Goal: Check status: Check status

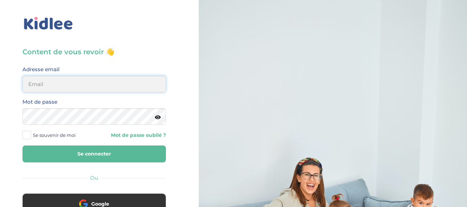
click at [68, 84] on input "email" at bounding box center [93, 84] width 143 height 17
type input "[EMAIL_ADDRESS][DOMAIN_NAME]"
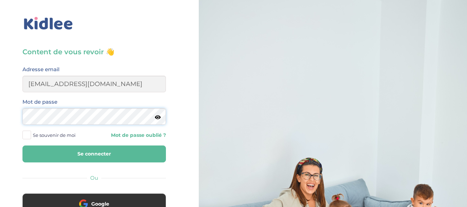
click at [22, 145] on button "Se connecter" at bounding box center [93, 153] width 143 height 17
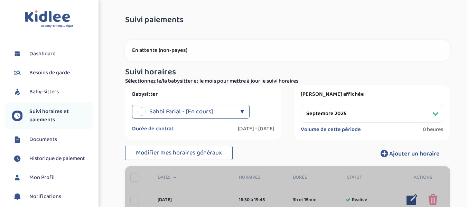
select select "septembre 2025"
drag, startPoint x: 0, startPoint y: 0, endPoint x: 65, endPoint y: 115, distance: 131.8
click at [65, 115] on span "Suivi horaires et paiements" at bounding box center [61, 115] width 64 height 17
select select "septembre 2025"
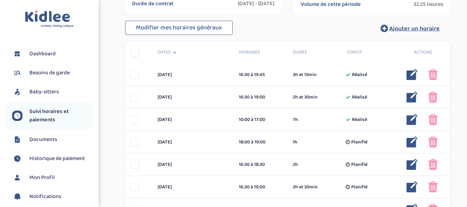
scroll to position [127, 0]
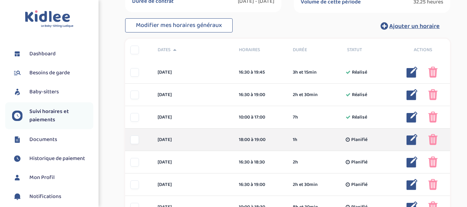
click at [434, 140] on img at bounding box center [432, 139] width 9 height 11
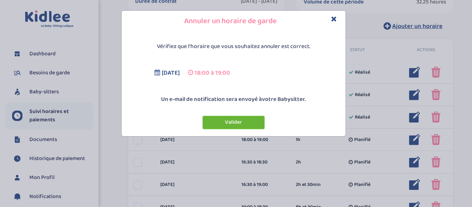
click at [254, 119] on button "Valider" at bounding box center [233, 122] width 62 height 13
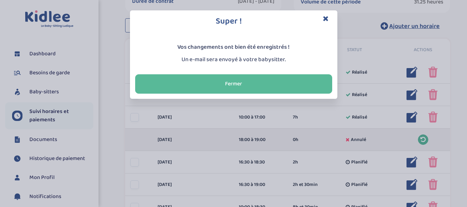
click at [325, 19] on icon "Close" at bounding box center [326, 18] width 6 height 7
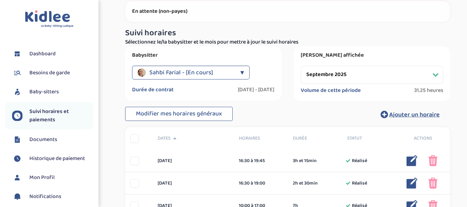
scroll to position [0, 0]
